Goal: Information Seeking & Learning: Find specific fact

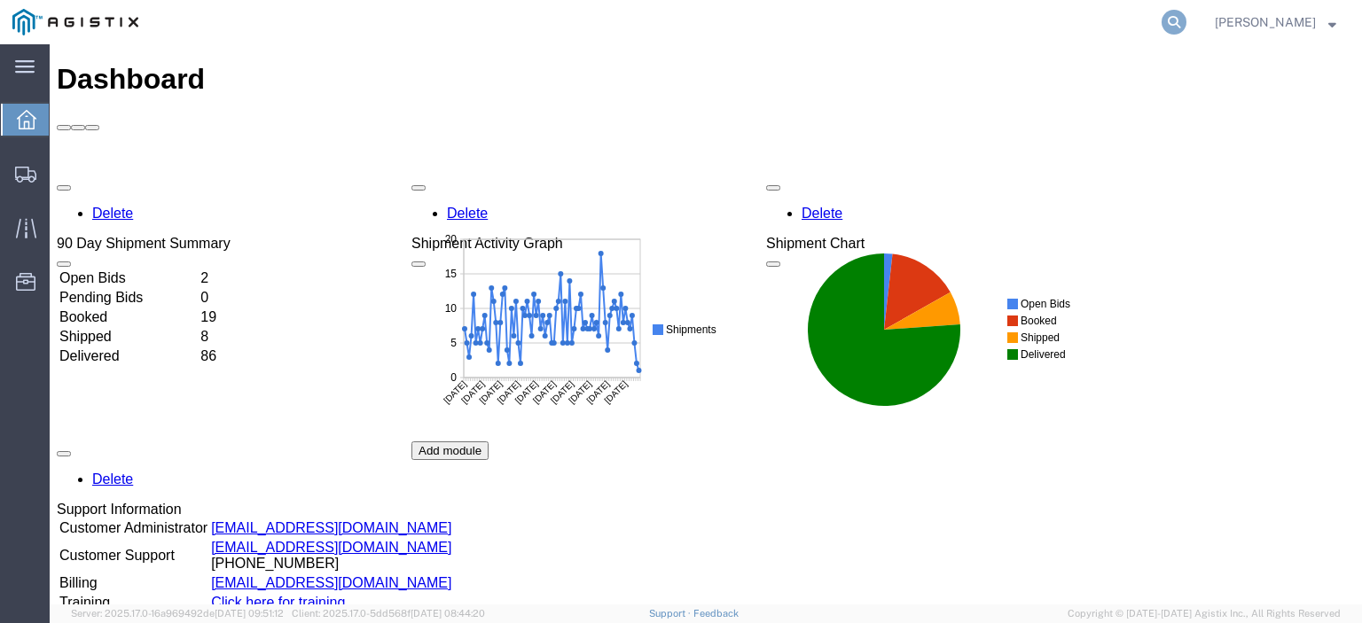
click at [1186, 27] on icon at bounding box center [1173, 22] width 25 height 25
paste input "56441352"
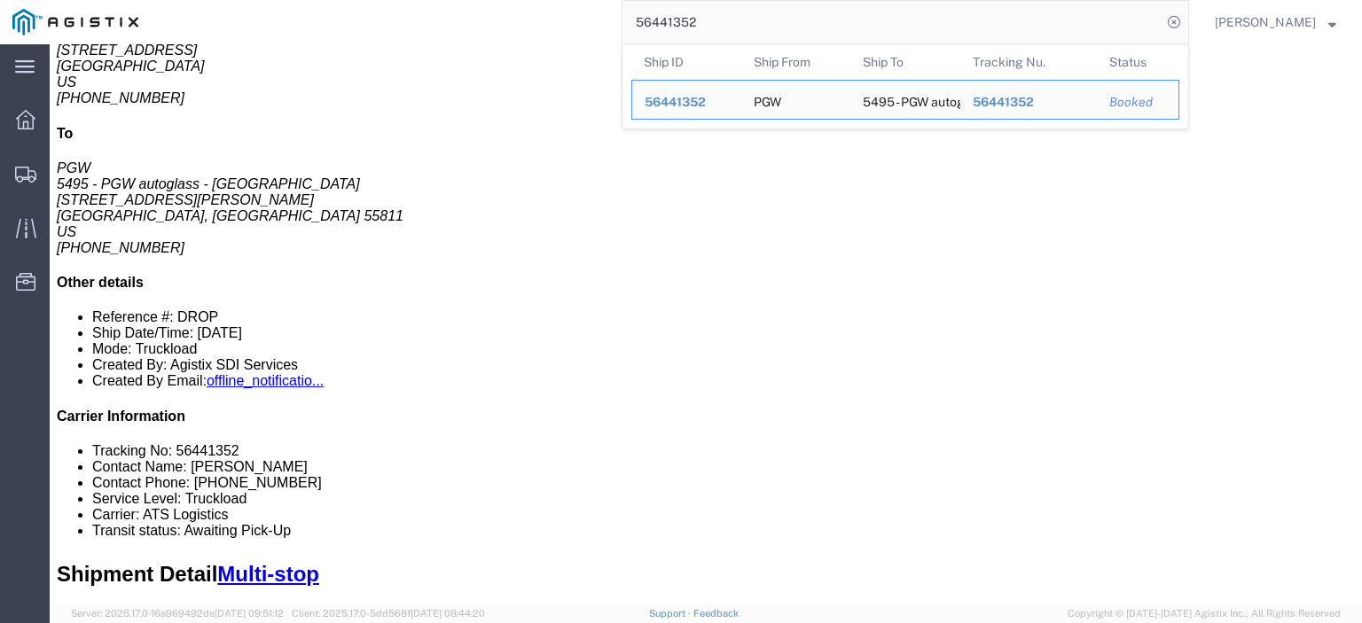
scroll to position [266, 0]
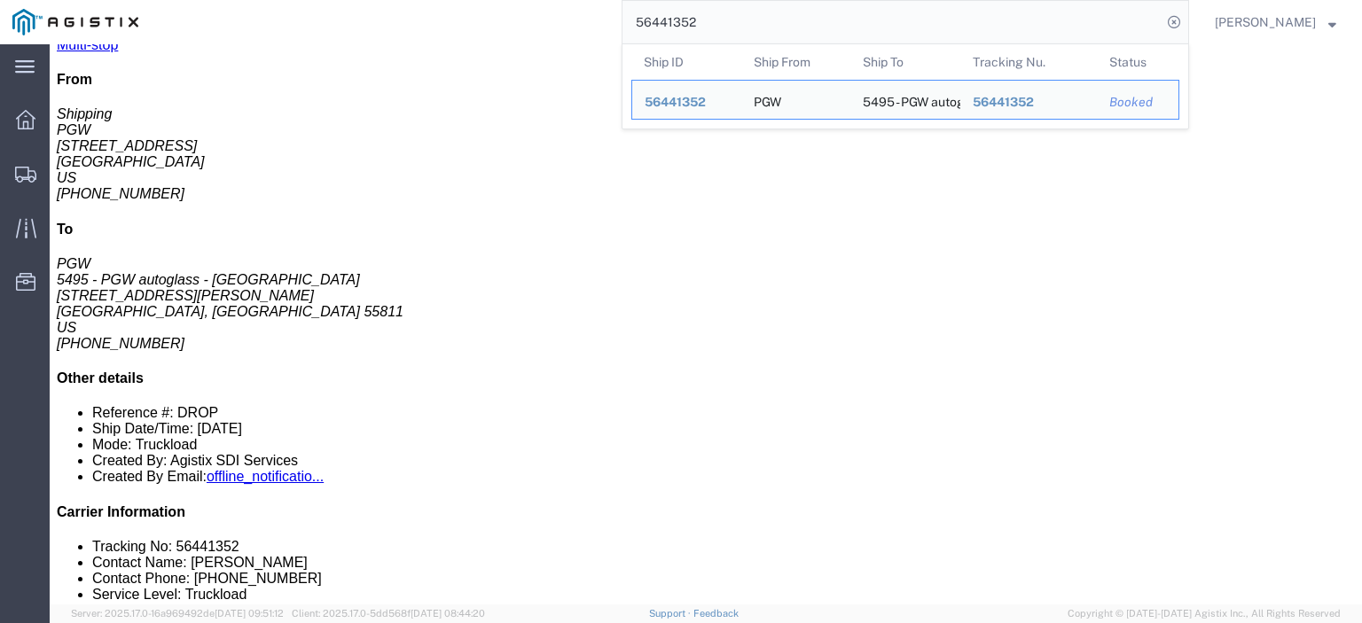
click div "Shipment Detail Multi-stop Ship From PGW (Shipping) 5329 [STREET_ADDRESS] [PHON…"
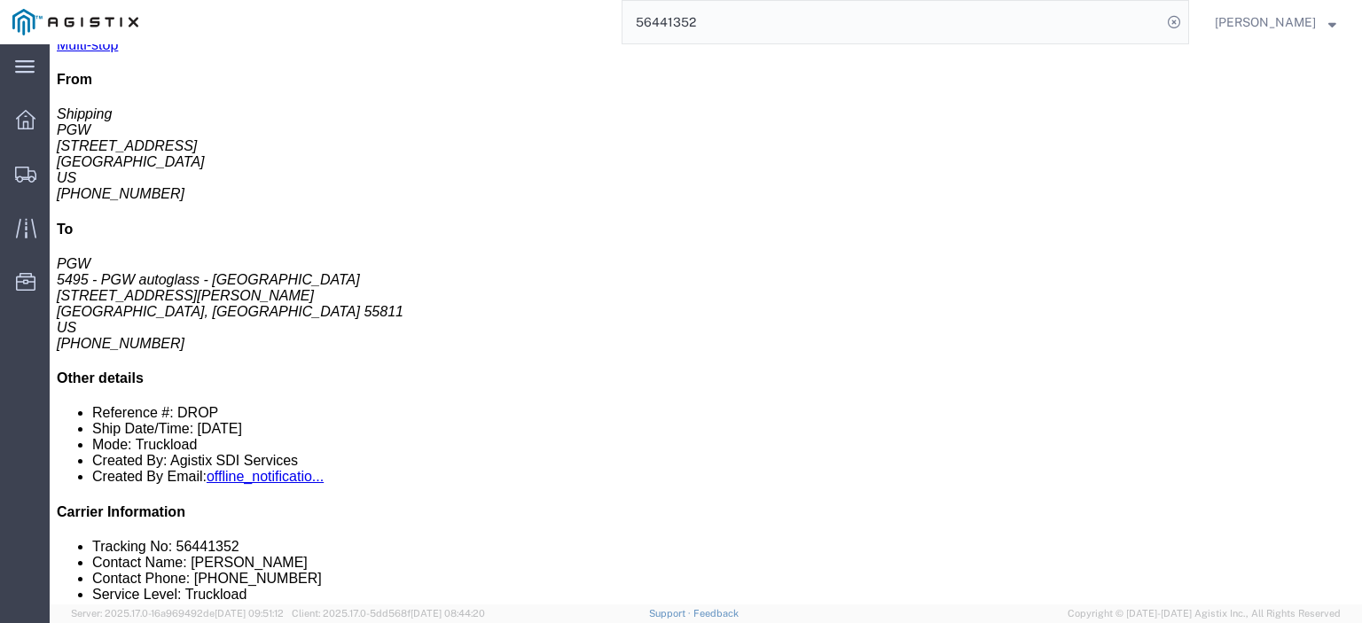
drag, startPoint x: 683, startPoint y: 262, endPoint x: 586, endPoint y: 267, distance: 96.7
click td "Phone Nu.: [PHONE_NUMBER] Email: [EMAIL_ADDRESS][DOMAIN_NAME]"
copy div "[EMAIL_ADDRESS][DOMAIN_NAME]"
click div "Package Information Total shipment is made up of 44 packages containing 44 piec…"
drag, startPoint x: 762, startPoint y: 293, endPoint x: 583, endPoint y: 297, distance: 178.3
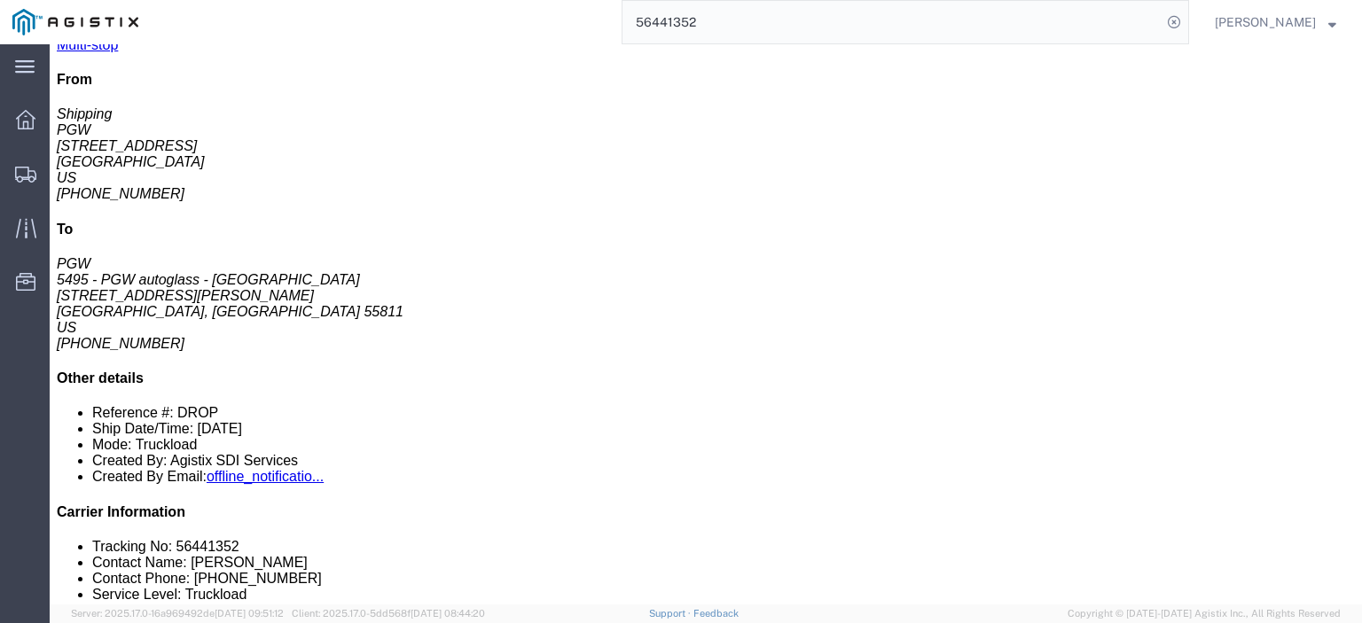
click div "Email: [EMAIL_ADDRESS][DOMAIN_NAME]"
copy div "[EMAIL_ADDRESS][DOMAIN_NAME]"
click h4 "Packages & Stops Information"
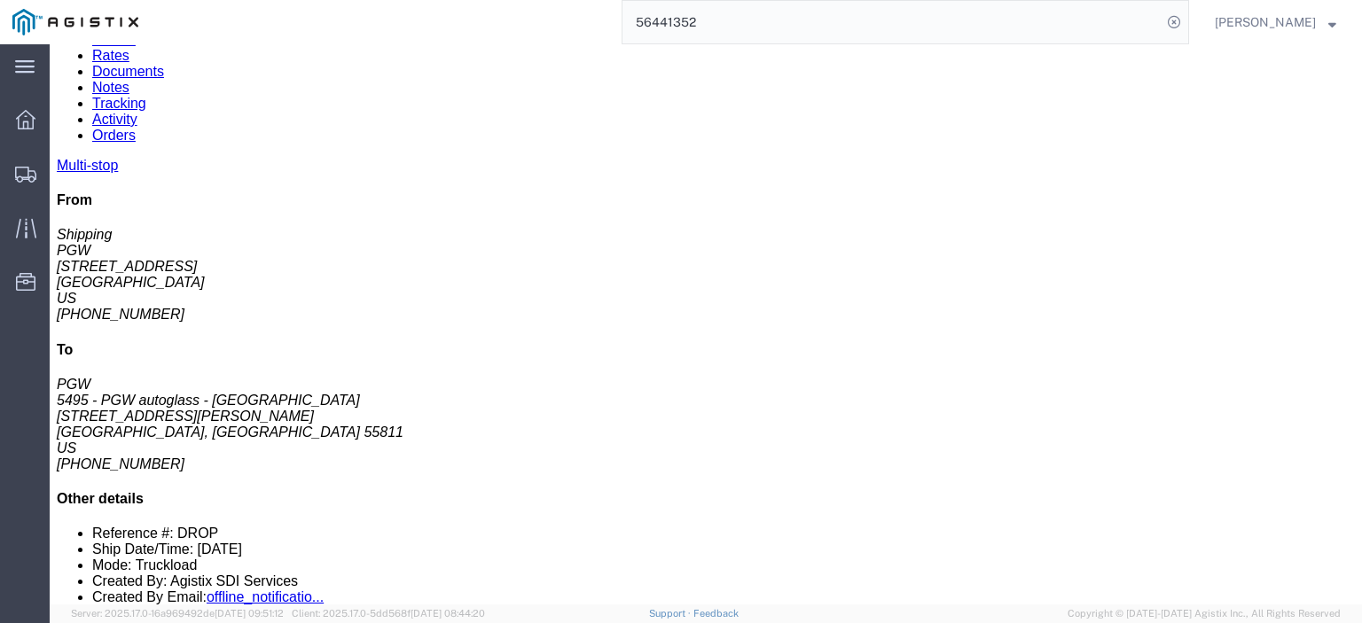
scroll to position [242, 0]
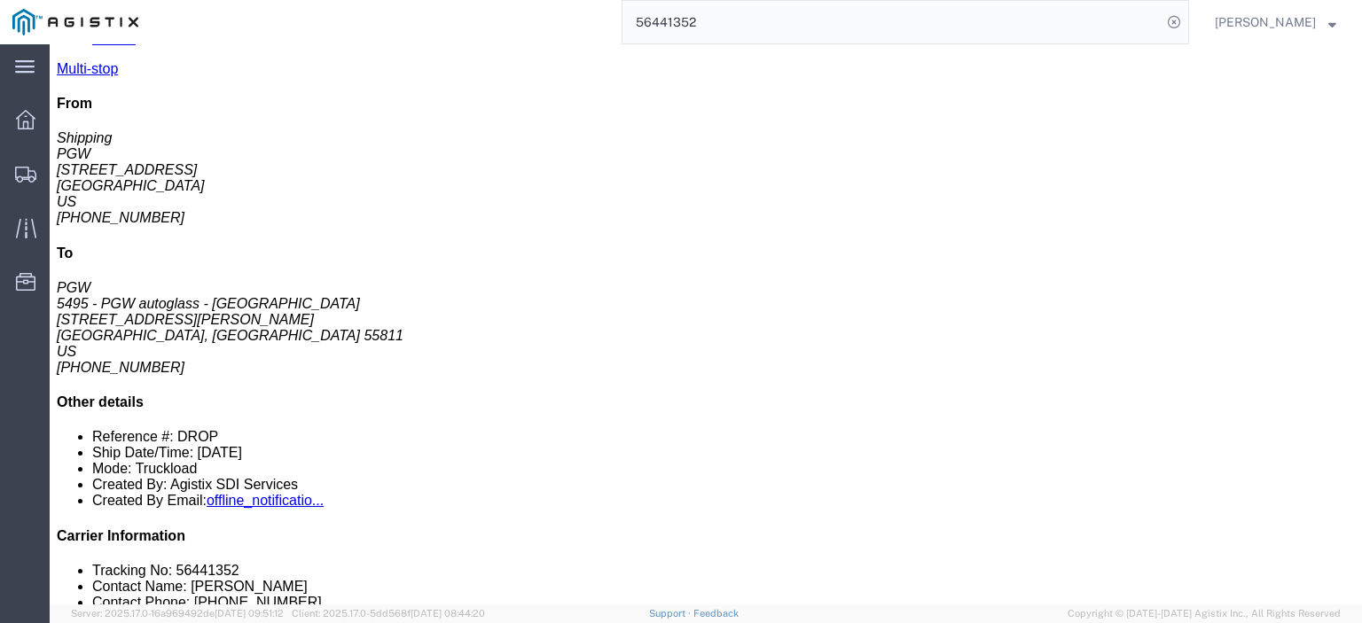
drag, startPoint x: 751, startPoint y: 356, endPoint x: 586, endPoint y: 356, distance: 164.9
click div "Email: [EMAIL_ADDRESS][DOMAIN_NAME]"
copy div "[EMAIL_ADDRESS][DOMAIN_NAME]"
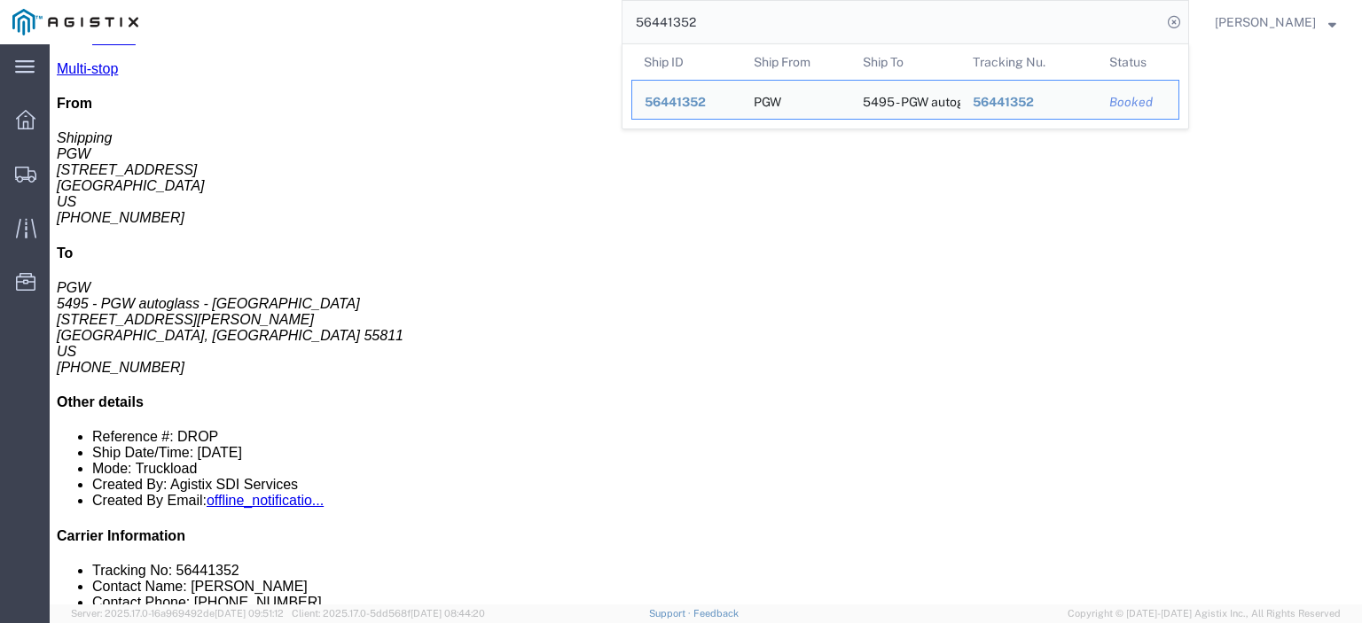
click at [731, 31] on input "56441352" at bounding box center [891, 22] width 539 height 43
drag, startPoint x: 738, startPoint y: 24, endPoint x: 550, endPoint y: -13, distance: 191.6
click at [550, 0] on html "main_menu Created with Sketch. Collapse Menu Dashboard Shipments Traffic Resour…" at bounding box center [681, 311] width 1362 height 623
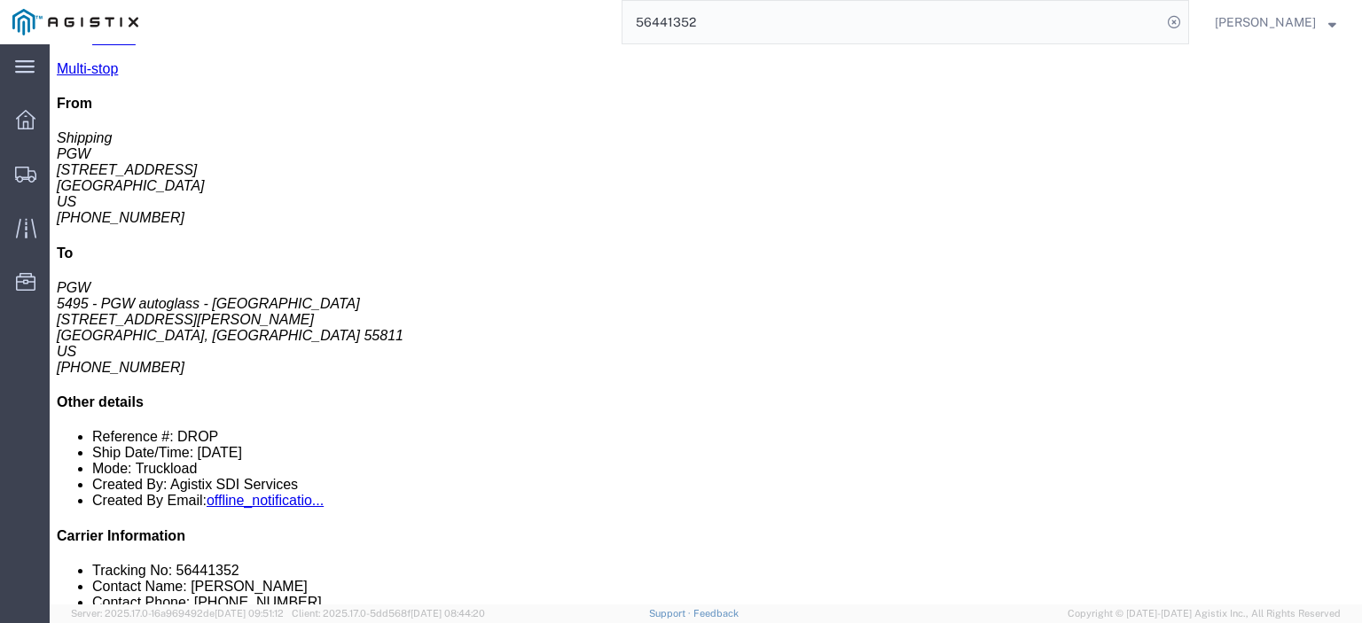
paste input "523760"
drag, startPoint x: 801, startPoint y: 12, endPoint x: 543, endPoint y: 0, distance: 258.2
click at [545, 3] on div "56523760" at bounding box center [670, 22] width 1038 height 44
paste input "search"
type input "56523760"
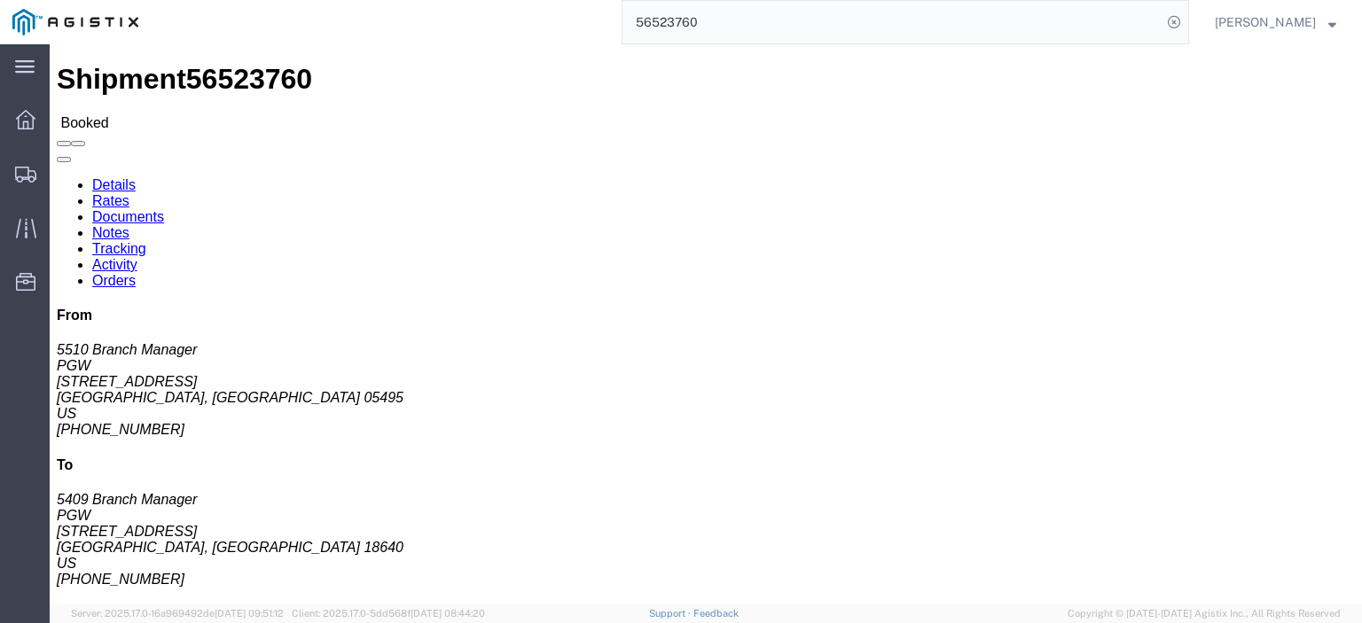
drag, startPoint x: 171, startPoint y: 212, endPoint x: 11, endPoint y: 199, distance: 160.9
click div "Ship From PGW (5510 Branch Manager) [STREET_ADDRESS] [PHONE_NUMBER] [EMAIL_ADDR…"
drag, startPoint x: 39, startPoint y: 201, endPoint x: 645, endPoint y: 358, distance: 626.4
click div "Leg 1 - Truckload Number of trucks: 1"
drag, startPoint x: 181, startPoint y: 210, endPoint x: 12, endPoint y: 199, distance: 169.7
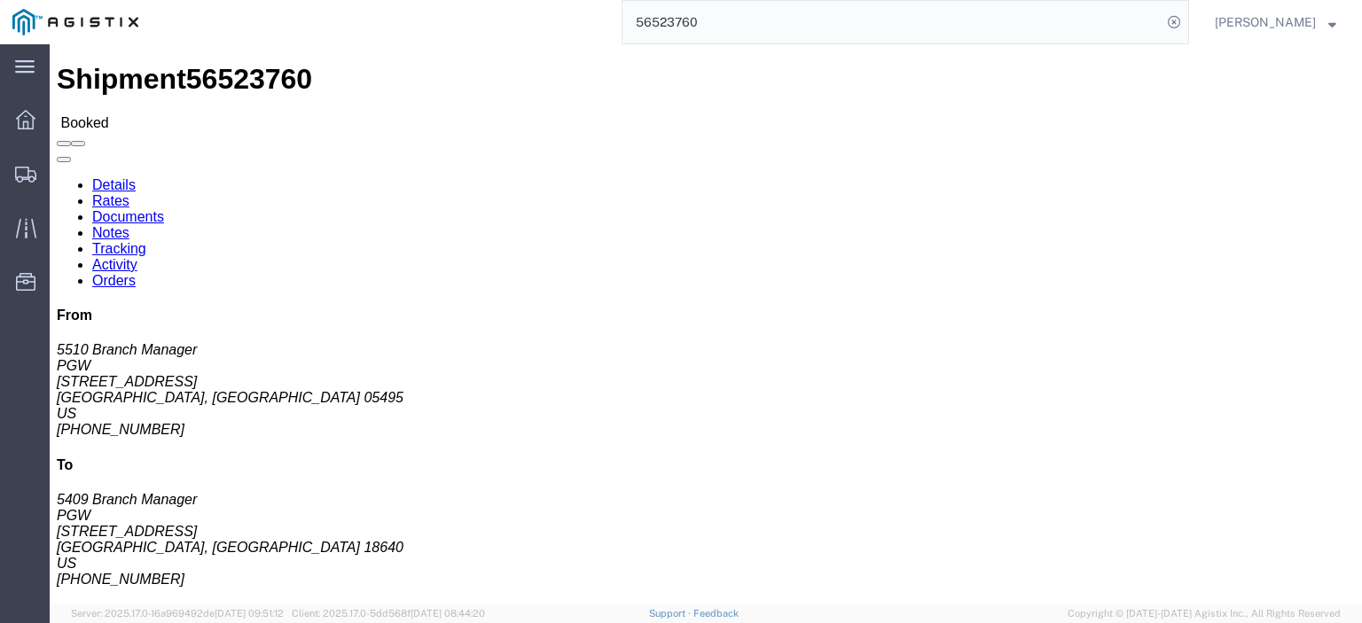
click div "Ship From PGW (5510 Branch Manager) [STREET_ADDRESS] [PHONE_NUMBER] [EMAIL_ADDR…"
copy address "[STREET_ADDRESS]"
drag, startPoint x: 50, startPoint y: 182, endPoint x: -4, endPoint y: 169, distance: 54.6
click html "Shipment 56523760 Booked Details Rates Documents Notes Tracking Activity Orders…"
copy address "PGW (5510 Branch Manager) 5510"
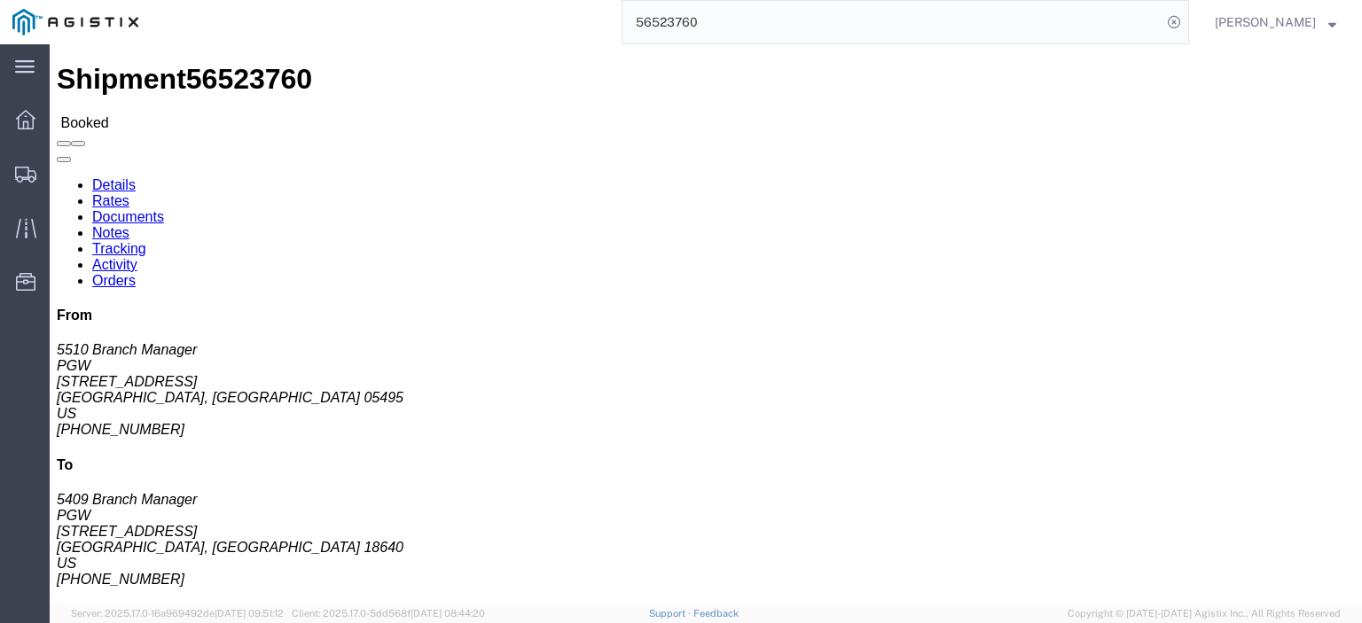
drag, startPoint x: 137, startPoint y: 221, endPoint x: 2, endPoint y: 220, distance: 135.6
click div "Shipment Detail Ship From PGW (5510 Branch Manager) [STREET_ADDRESS] [PHONE_NUM…"
copy address "[GEOGRAPHIC_DATA], [GEOGRAPHIC_DATA] 05495"
drag, startPoint x: 184, startPoint y: 279, endPoint x: -50, endPoint y: 277, distance: 233.2
click html "Shipment 56523760 Booked Details Rates Documents Notes Tracking Activity Orders…"
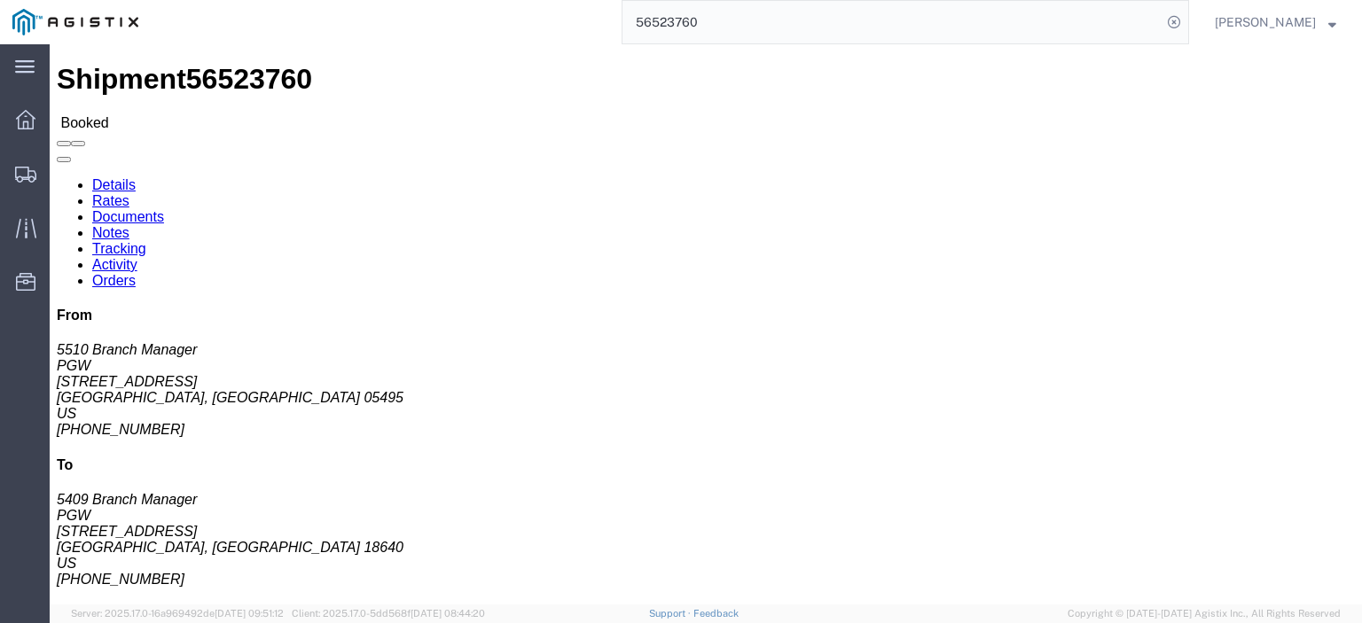
copy address "[EMAIL_ADDRESS][DOMAIN_NAME]"
drag, startPoint x: 94, startPoint y: 258, endPoint x: 3, endPoint y: 262, distance: 91.4
click div "Shipment Detail Ship From PGW (5510 Branch Manager) [STREET_ADDRESS] [PHONE_NUM…"
copy address "[PHONE_NUMBER]"
drag, startPoint x: 365, startPoint y: 210, endPoint x: 244, endPoint y: 207, distance: 121.5
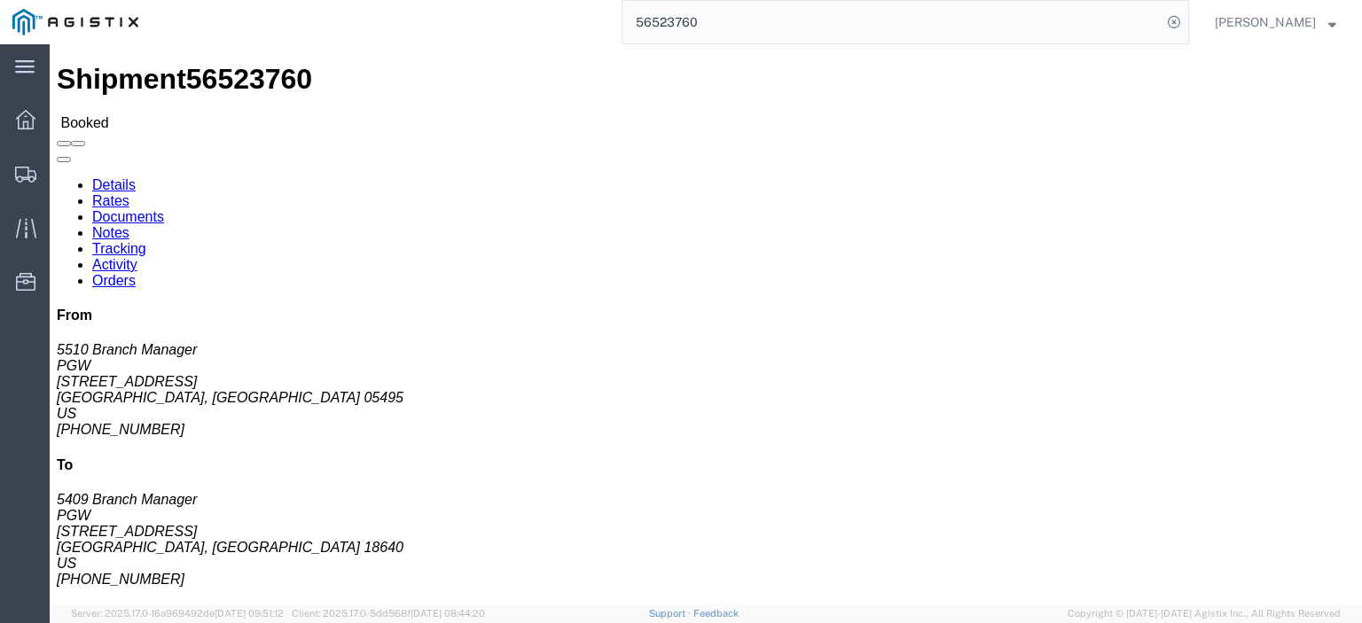
click div "Ship To PGW (5409 Branch Manager) [STREET_ADDRESS] [PHONE_NUMBER] [EMAIL_ADDRES…"
drag, startPoint x: 264, startPoint y: 204, endPoint x: 287, endPoint y: 214, distance: 25.0
click address "PGW (5409 Branch Manager) [STREET_ADDRESS] [PHONE_NUMBER] [EMAIL_ADDRESS][DOMAI…"
copy address "[STREET_ADDRESS]"
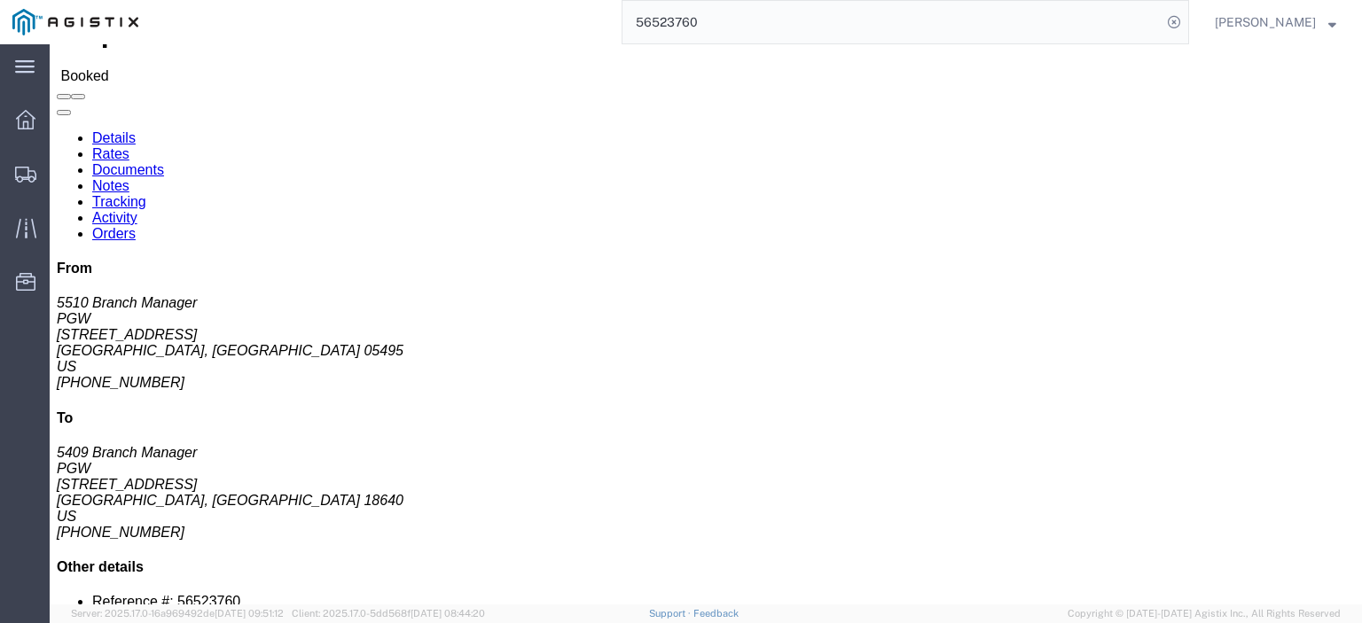
scroll to position [89, 0]
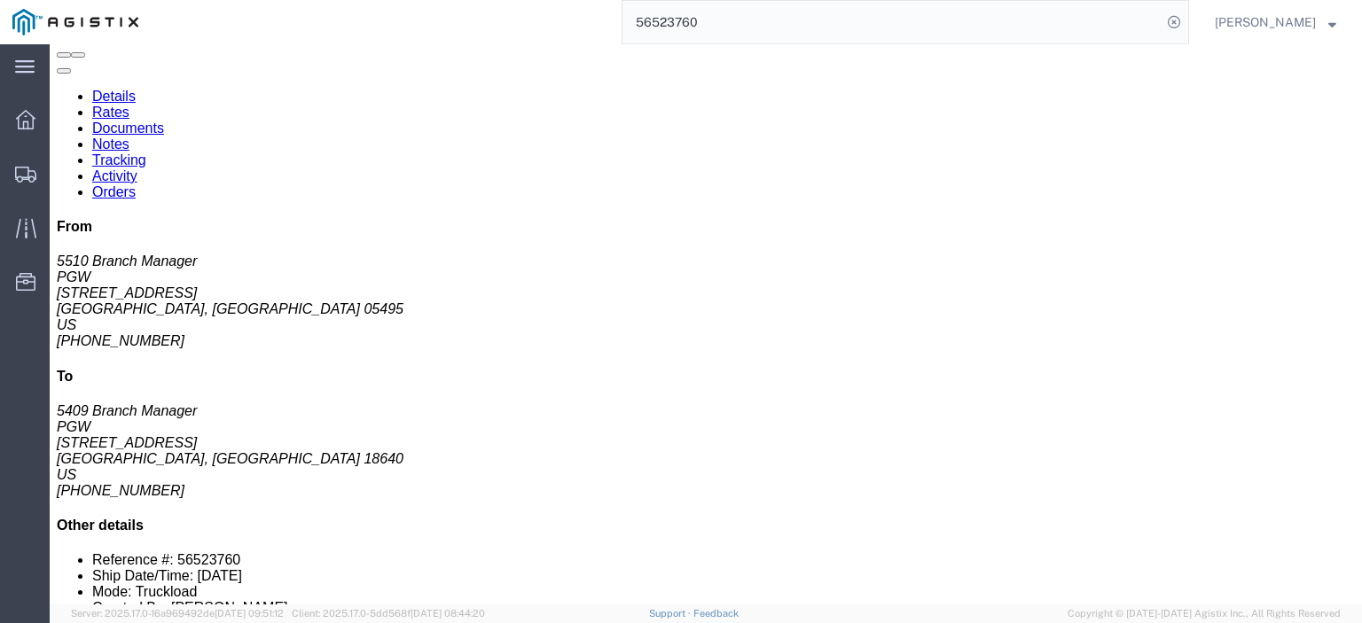
click link "Rates"
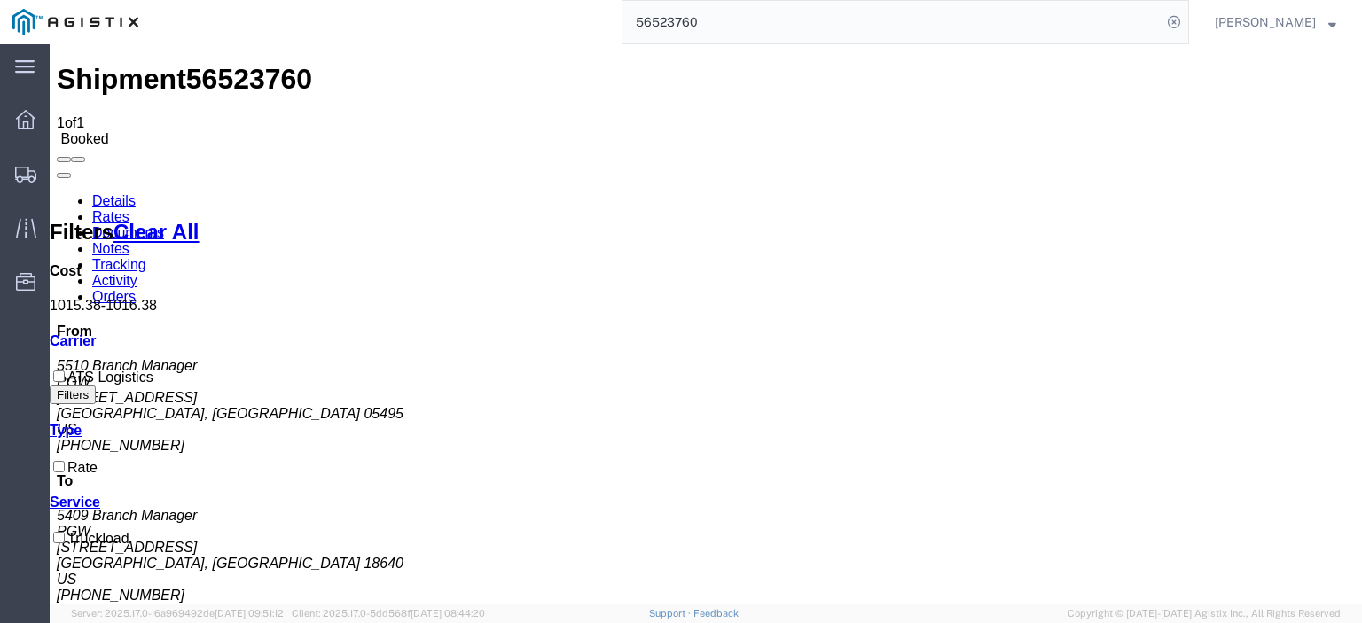
click at [129, 241] on link "Notes" at bounding box center [110, 248] width 37 height 15
